Goal: Navigation & Orientation: Find specific page/section

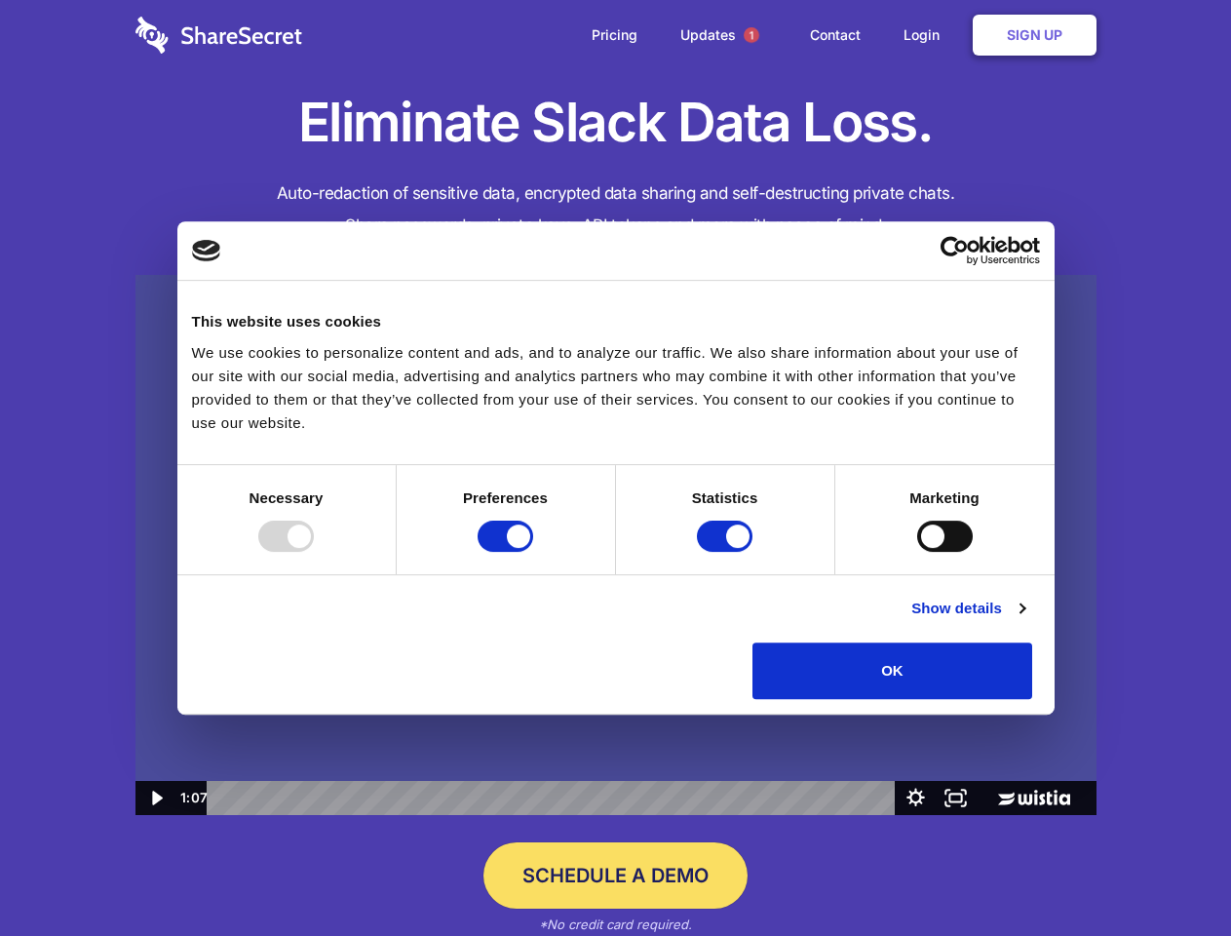
click at [615, 468] on img at bounding box center [615, 545] width 961 height 541
click at [314, 552] on div at bounding box center [286, 535] width 56 height 31
click at [533, 552] on input "Preferences" at bounding box center [506, 535] width 56 height 31
checkbox input "false"
click at [727, 552] on input "Statistics" at bounding box center [725, 535] width 56 height 31
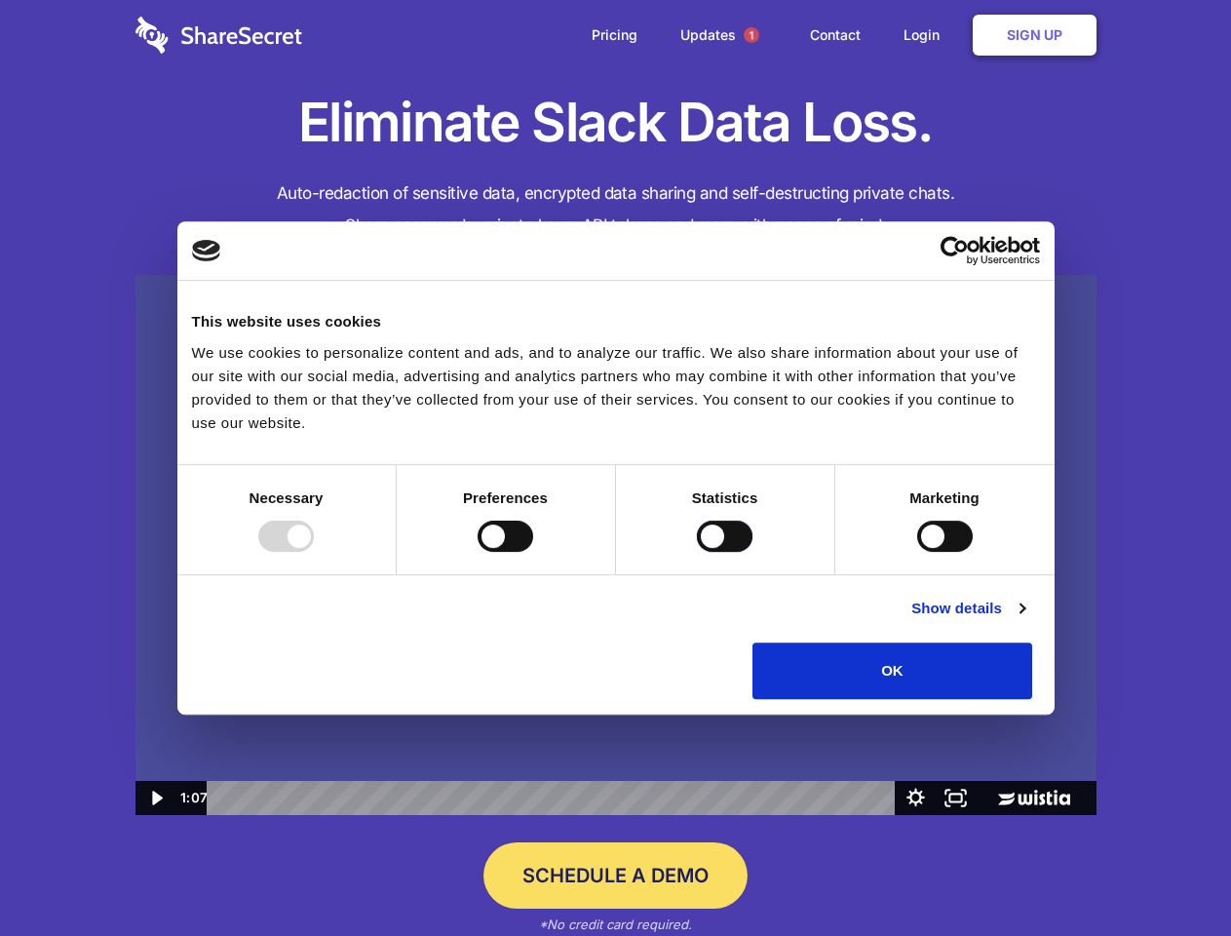
checkbox input "false"
click at [917, 552] on input "Marketing" at bounding box center [945, 535] width 56 height 31
checkbox input "true"
click at [1024, 620] on link "Show details" at bounding box center [967, 608] width 113 height 23
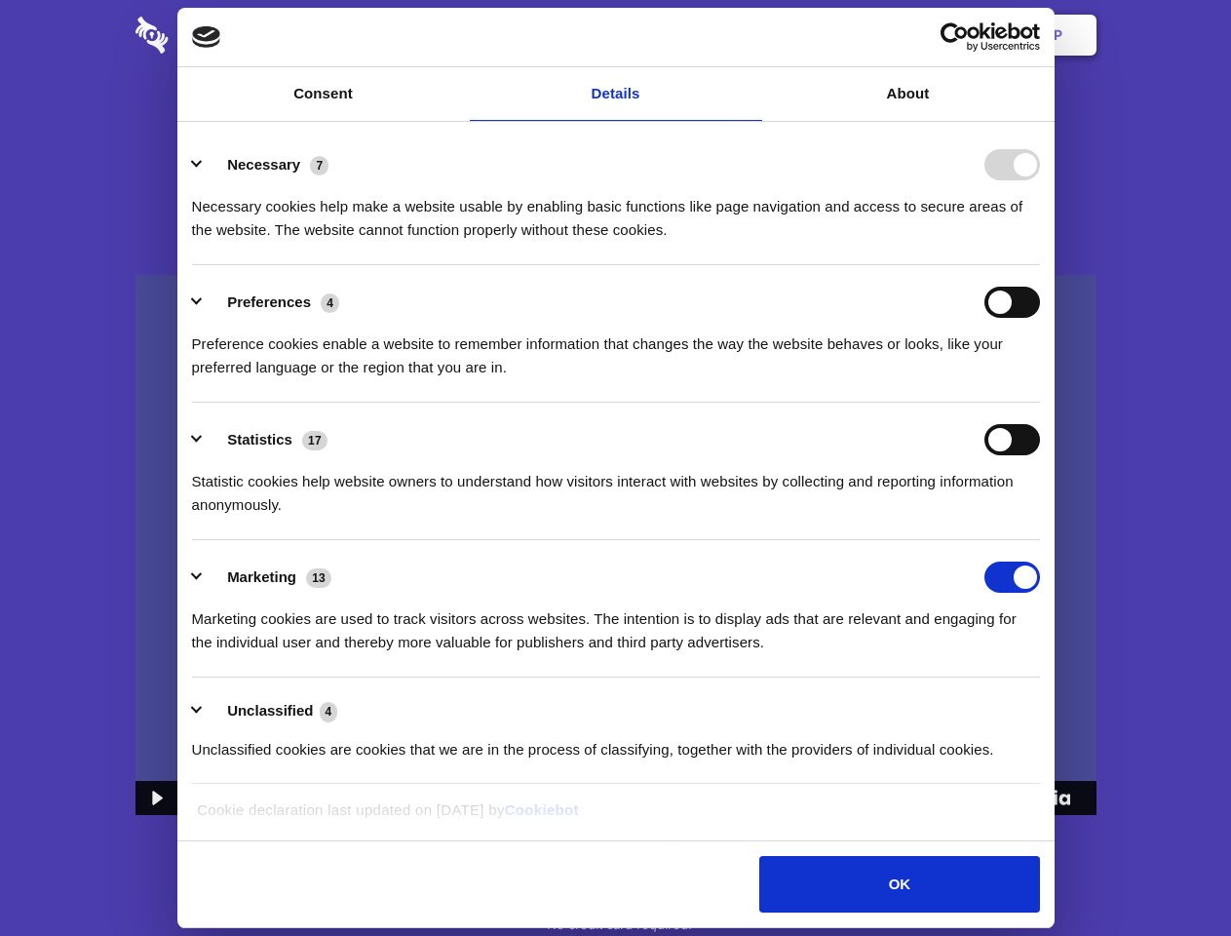
click at [1040, 242] on div "Necessary cookies help make a website usable by enabling basic functions like p…" at bounding box center [616, 210] width 848 height 61
click at [751, 35] on span "1" at bounding box center [752, 35] width 16 height 16
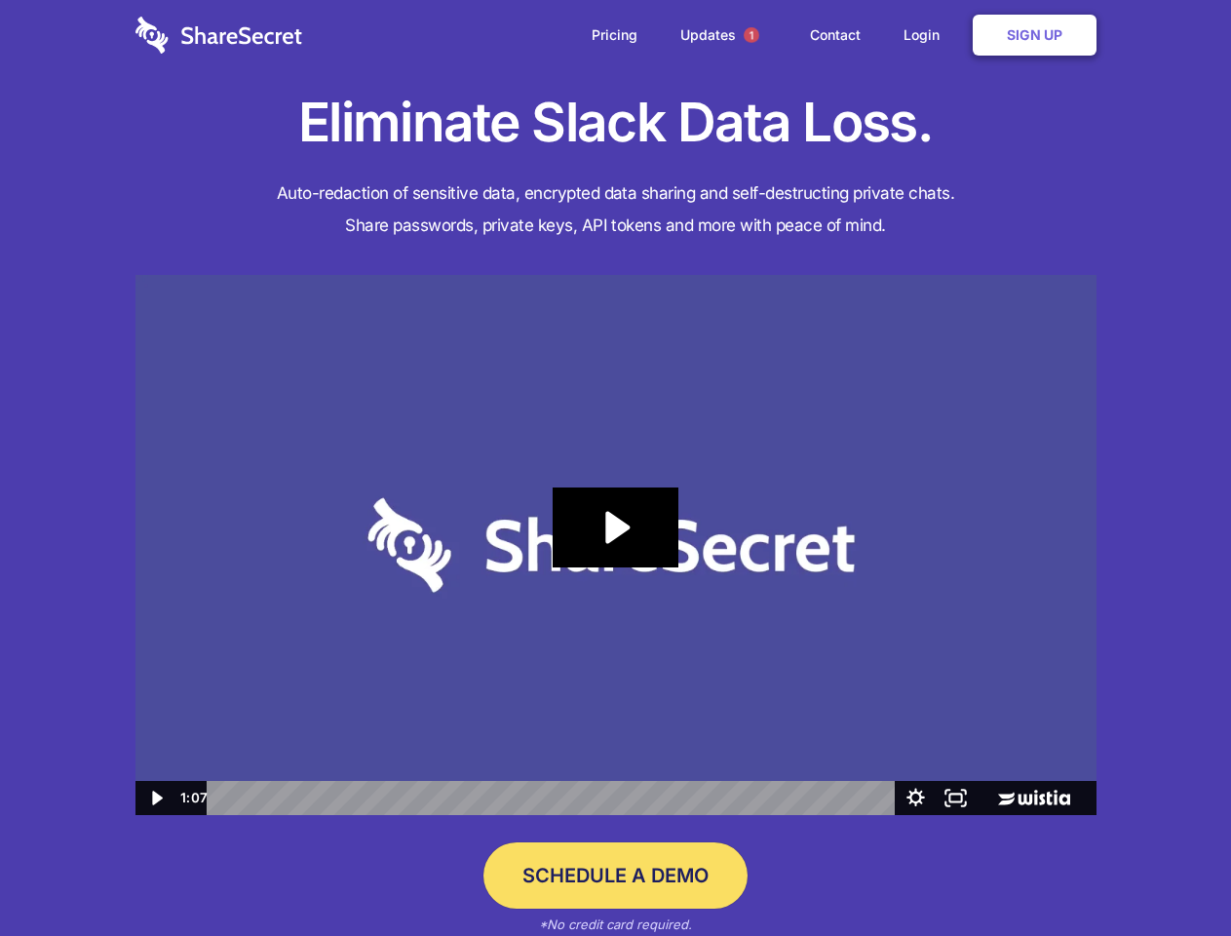
click at [616, 545] on icon "Play Video: Sharesecret Slack Extension" at bounding box center [615, 527] width 125 height 80
